Goal: Task Accomplishment & Management: Use online tool/utility

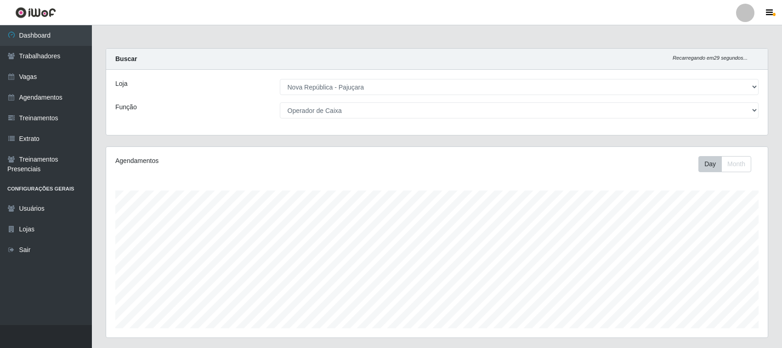
select select "65"
select select "22"
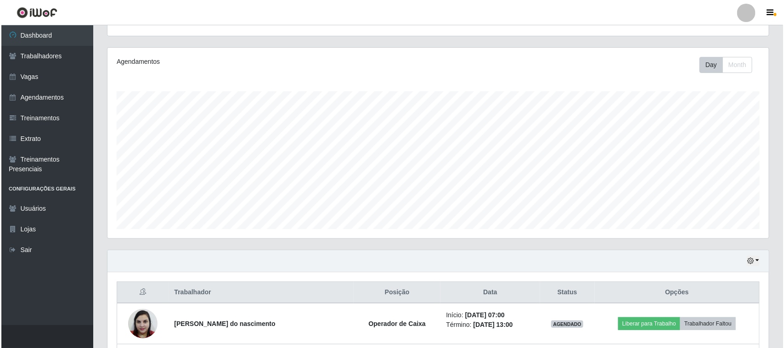
scroll to position [157, 0]
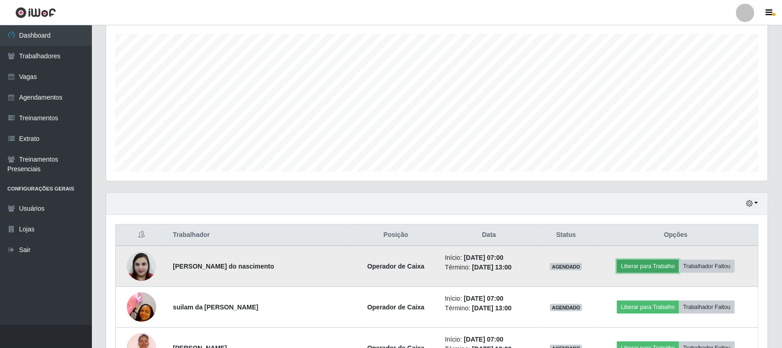
click at [640, 269] on button "Liberar para Trabalho" at bounding box center [648, 266] width 62 height 13
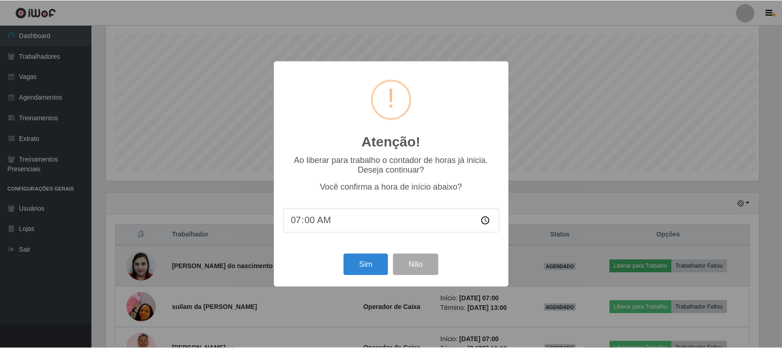
scroll to position [191, 655]
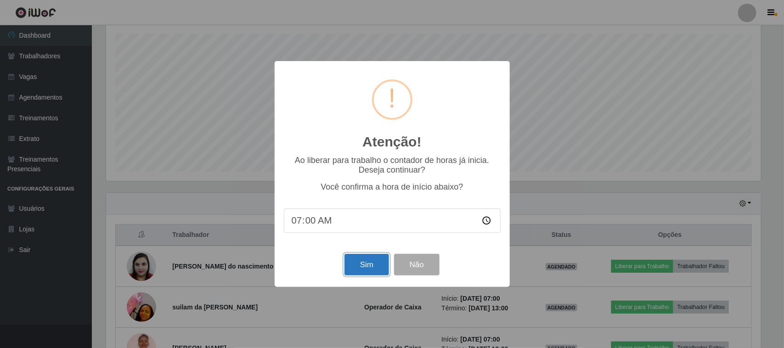
click at [366, 276] on button "Sim" at bounding box center [367, 265] width 45 height 22
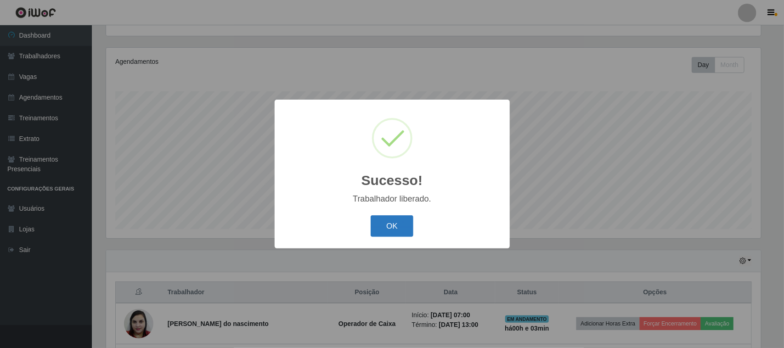
click at [386, 228] on button "OK" at bounding box center [392, 226] width 43 height 22
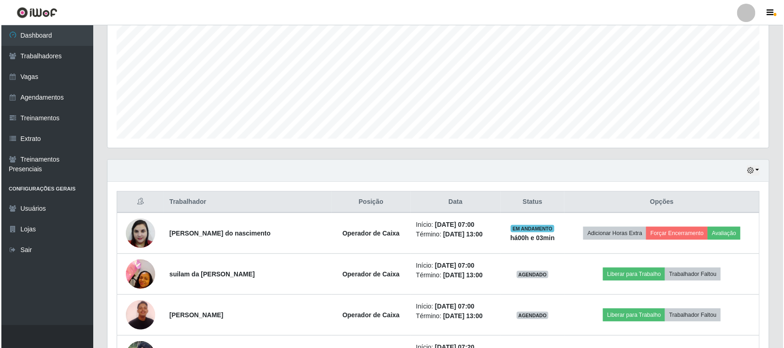
scroll to position [214, 0]
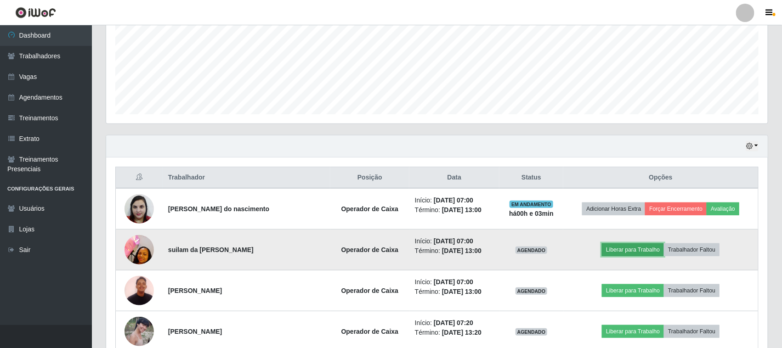
click at [639, 253] on button "Liberar para Trabalho" at bounding box center [633, 250] width 62 height 13
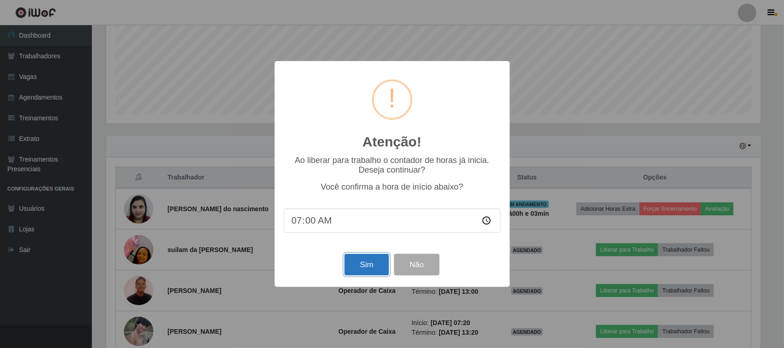
click at [368, 270] on button "Sim" at bounding box center [367, 265] width 45 height 22
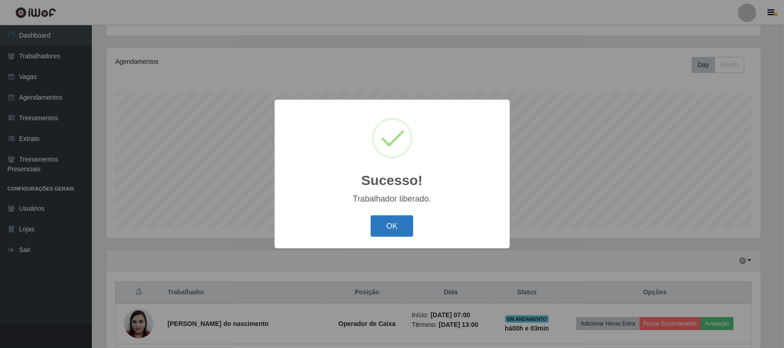
click at [391, 230] on button "OK" at bounding box center [392, 226] width 43 height 22
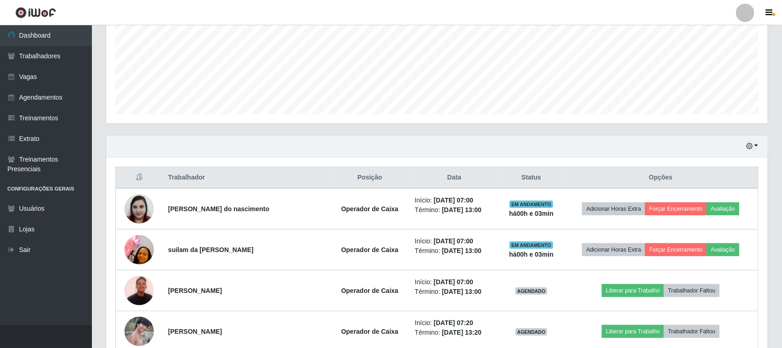
scroll to position [272, 0]
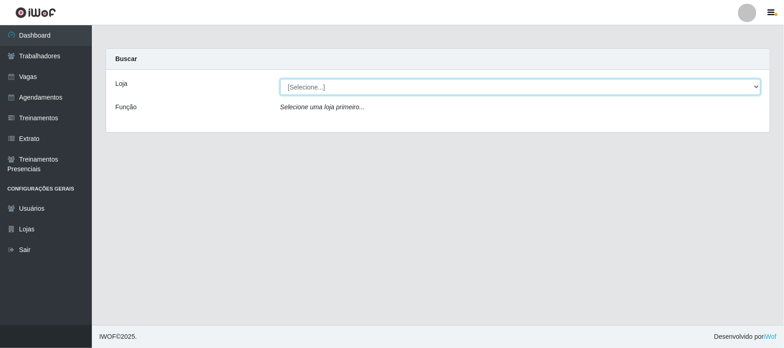
click at [754, 87] on select "[Selecione...] Nova República - Pajuçara" at bounding box center [520, 87] width 481 height 16
click at [751, 86] on select "[Selecione...] Nova República - Pajuçara" at bounding box center [520, 87] width 481 height 16
select select "65"
click at [280, 79] on select "[Selecione...] Nova República - Pajuçara" at bounding box center [520, 87] width 481 height 16
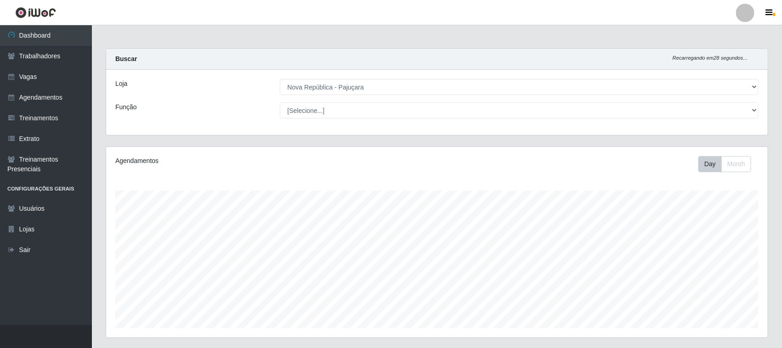
scroll to position [191, 662]
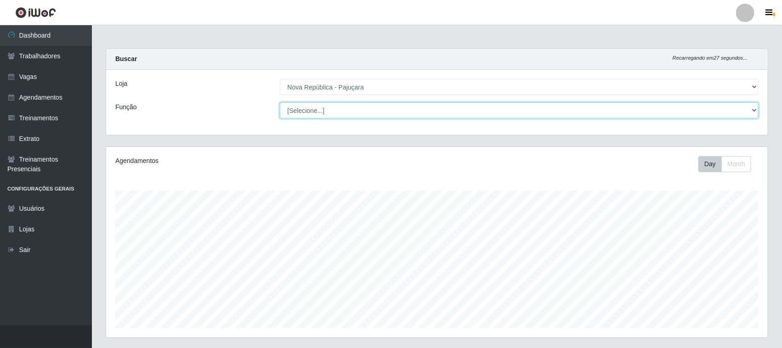
click at [754, 108] on select "[Selecione...] Balconista Operador de Caixa Repositor" at bounding box center [519, 110] width 479 height 16
select select "22"
click at [280, 102] on select "[Selecione...] Balconista Operador de Caixa Repositor" at bounding box center [519, 110] width 479 height 16
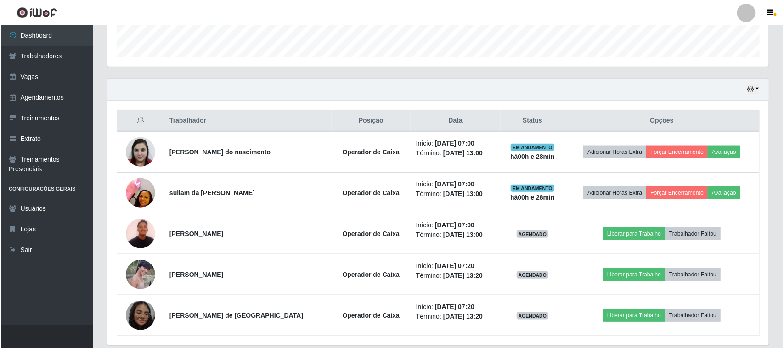
scroll to position [287, 0]
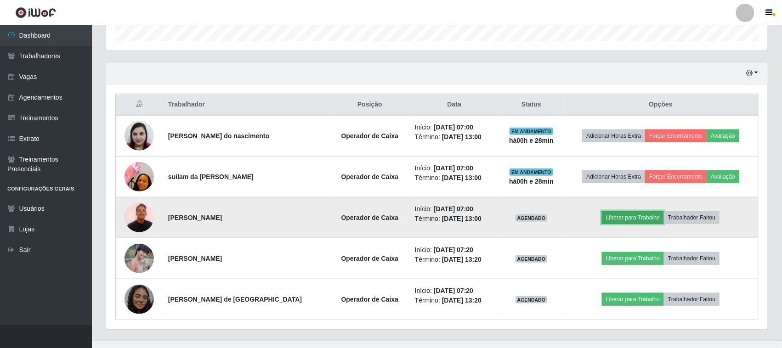
click at [628, 214] on button "Liberar para Trabalho" at bounding box center [633, 217] width 62 height 13
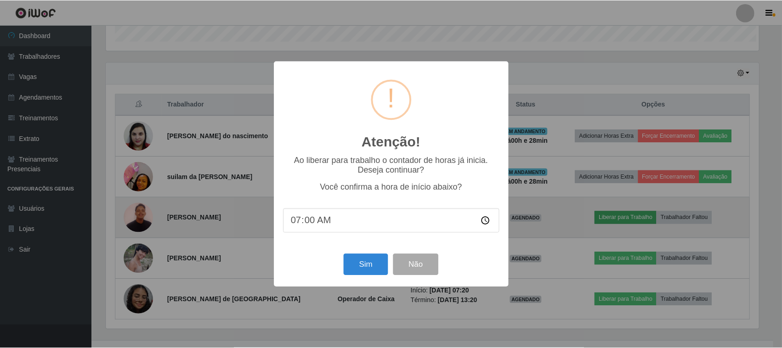
scroll to position [191, 655]
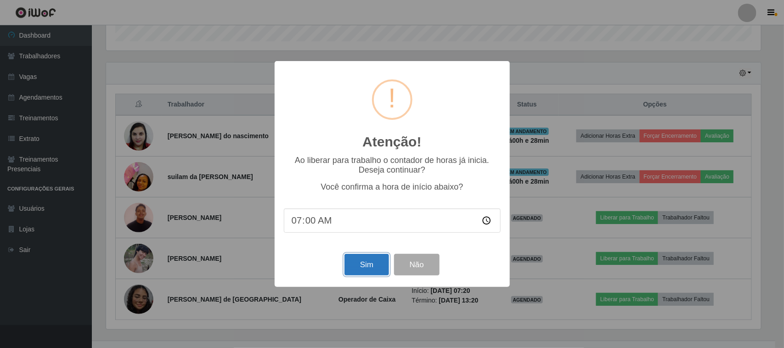
click at [354, 272] on button "Sim" at bounding box center [367, 265] width 45 height 22
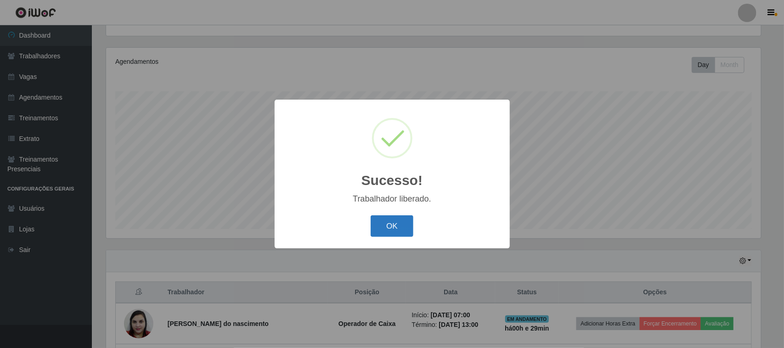
click at [379, 226] on button "OK" at bounding box center [392, 226] width 43 height 22
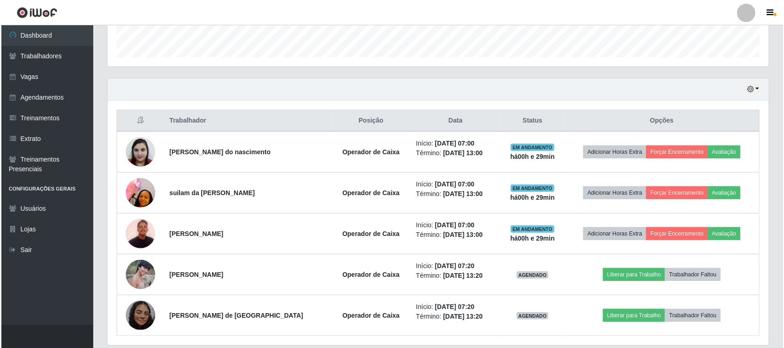
scroll to position [272, 0]
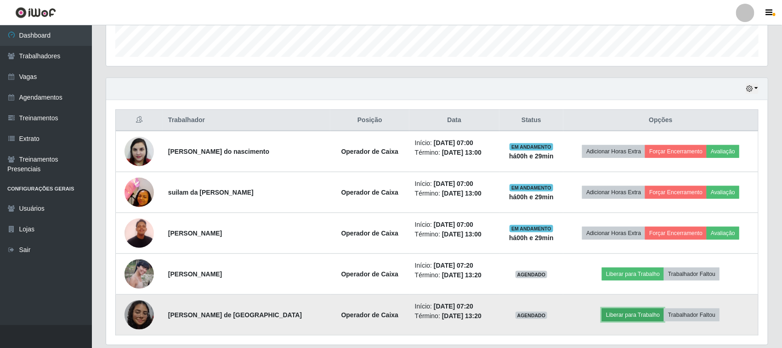
click at [633, 314] on button "Liberar para Trabalho" at bounding box center [633, 315] width 62 height 13
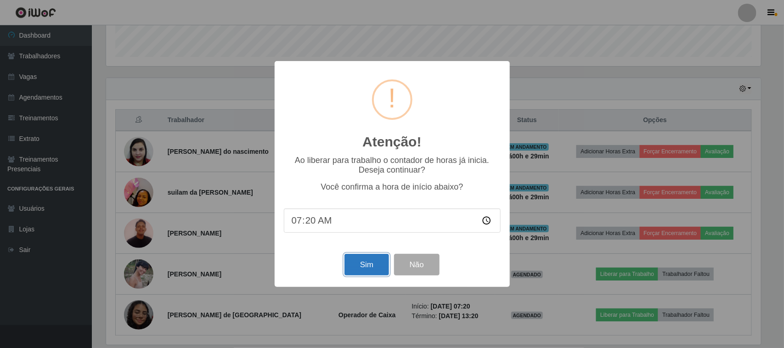
click at [370, 269] on button "Sim" at bounding box center [367, 265] width 45 height 22
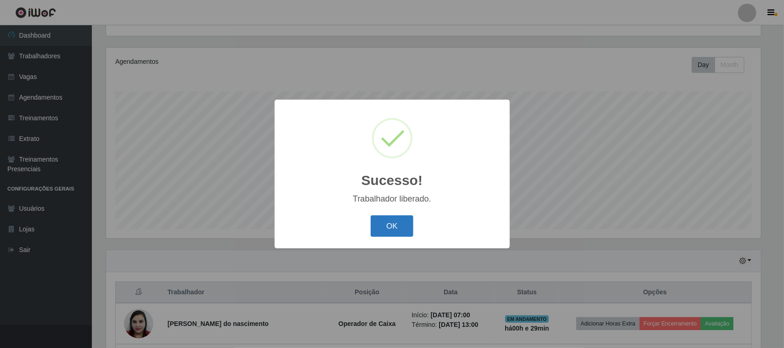
click at [401, 228] on button "OK" at bounding box center [392, 226] width 43 height 22
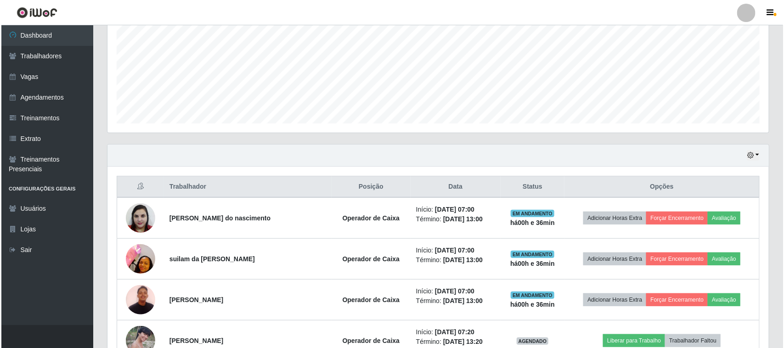
scroll to position [304, 0]
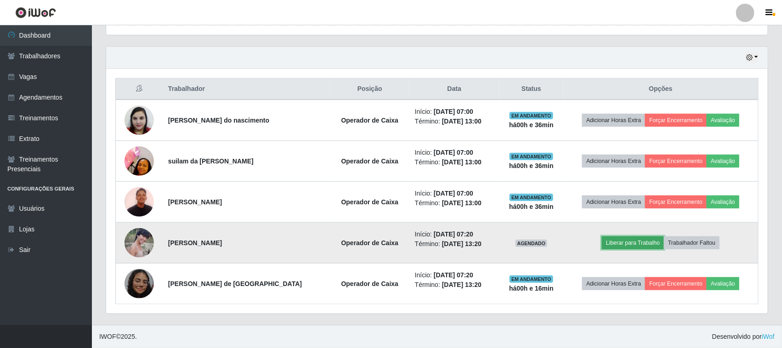
click at [619, 244] on button "Liberar para Trabalho" at bounding box center [633, 243] width 62 height 13
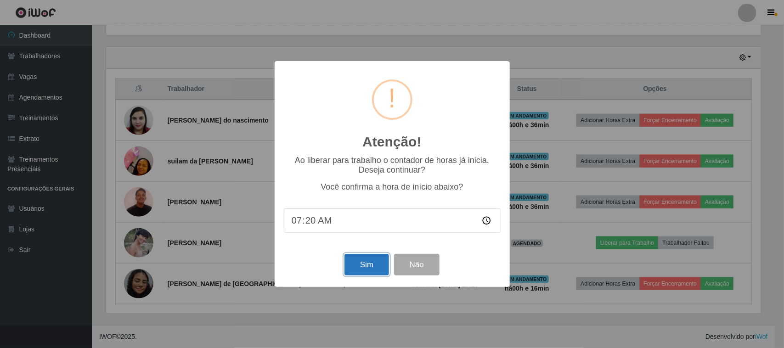
click at [363, 269] on button "Sim" at bounding box center [367, 265] width 45 height 22
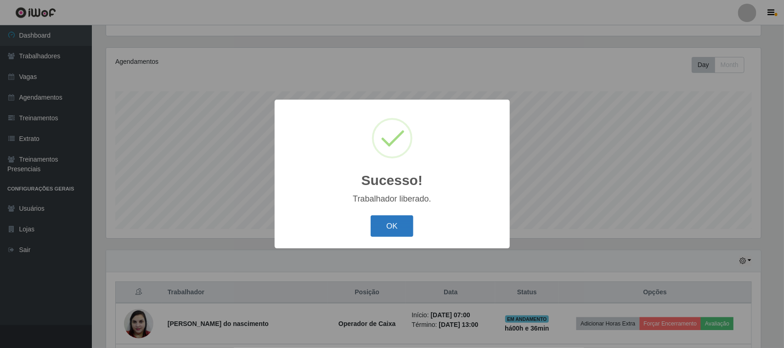
click at [397, 233] on button "OK" at bounding box center [392, 226] width 43 height 22
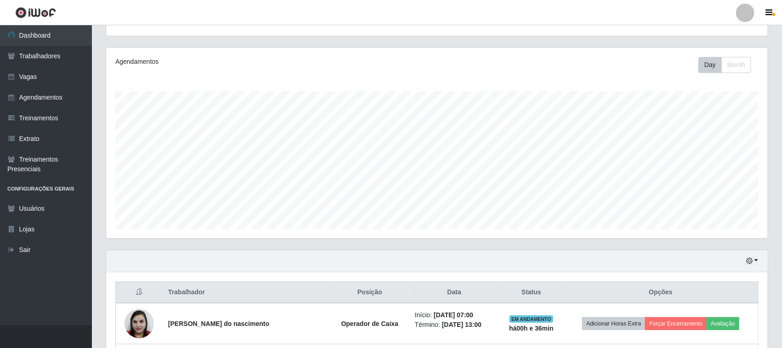
scroll to position [191, 662]
